Goal: Transaction & Acquisition: Subscribe to service/newsletter

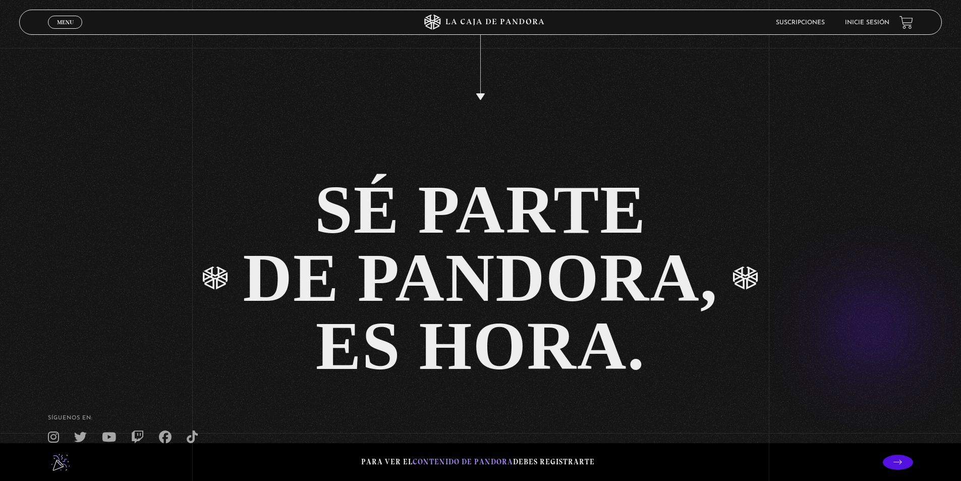
scroll to position [2496, 0]
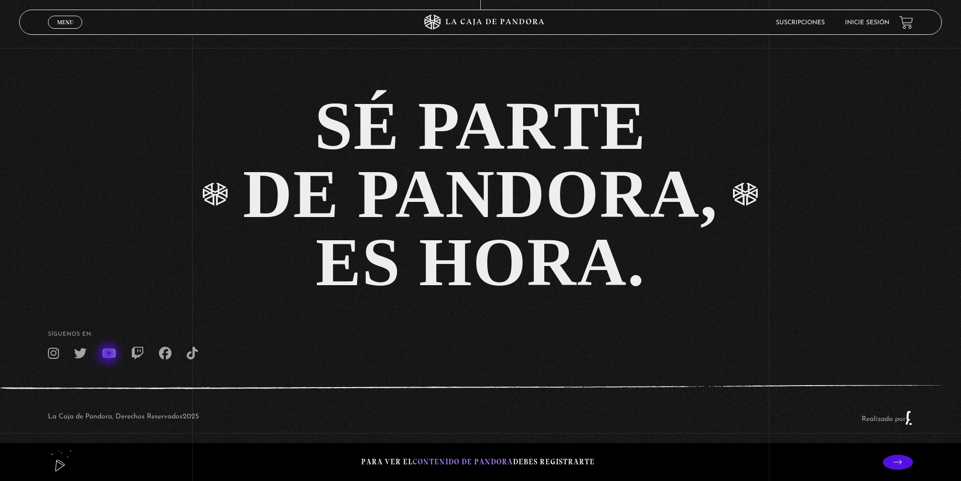
click at [109, 355] on icon at bounding box center [109, 353] width 14 height 13
click at [913, 23] on link at bounding box center [906, 23] width 14 height 14
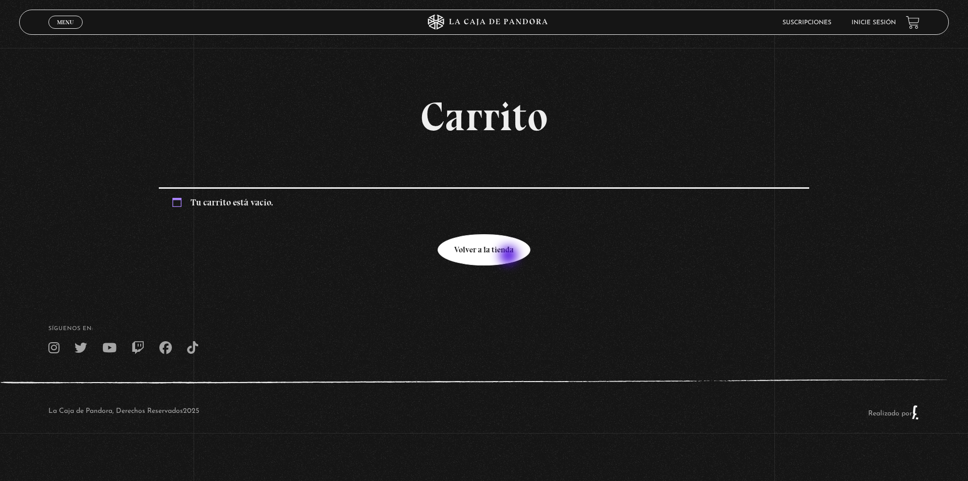
click at [510, 256] on link "Volver a la tienda" at bounding box center [484, 250] width 93 height 32
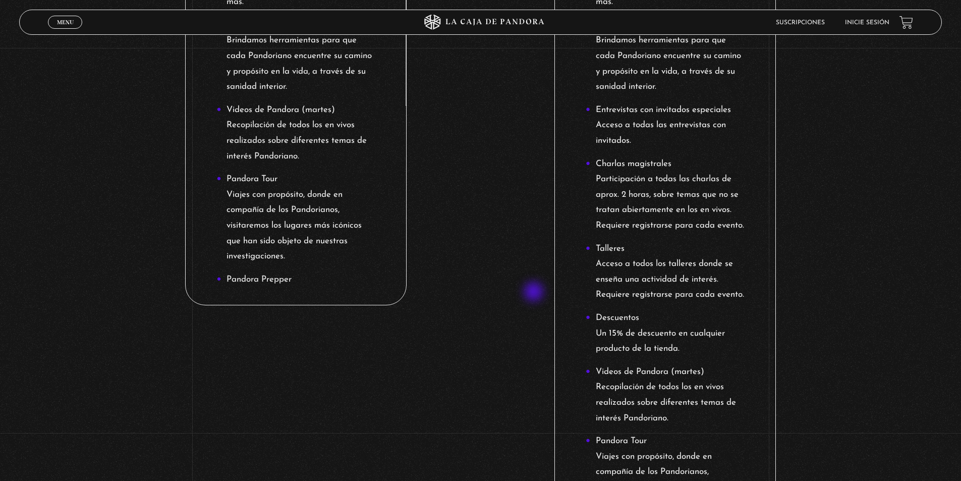
scroll to position [958, 0]
